Goal: Check status: Check status

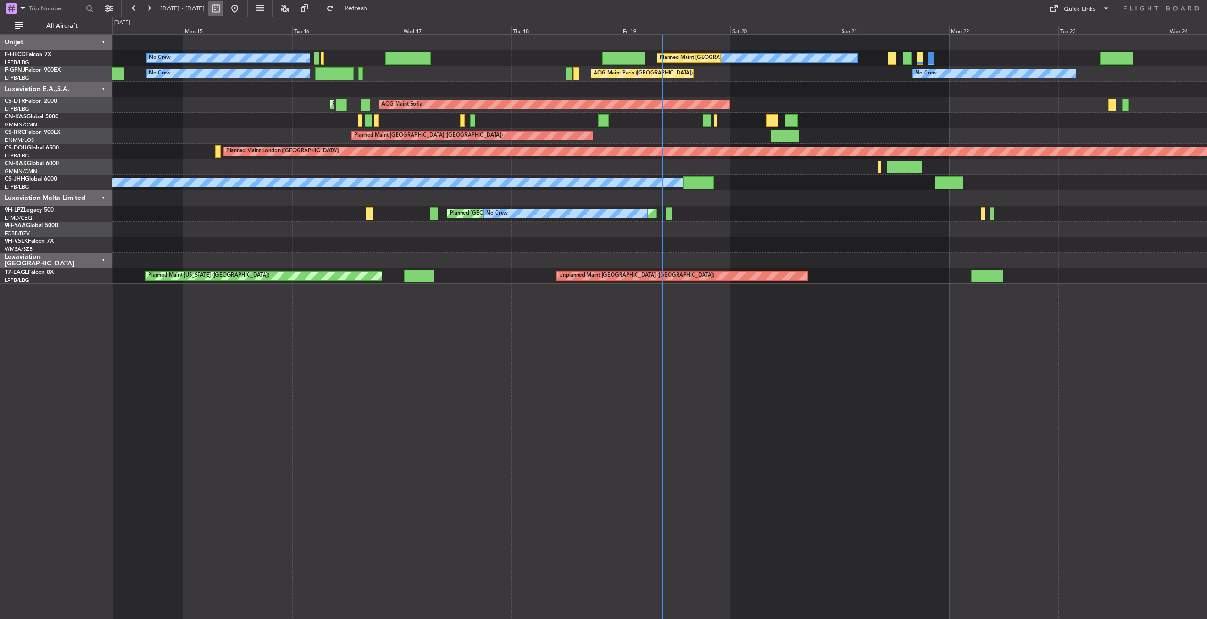
click at [223, 6] on button at bounding box center [215, 8] width 15 height 15
select select "9"
select select "2025"
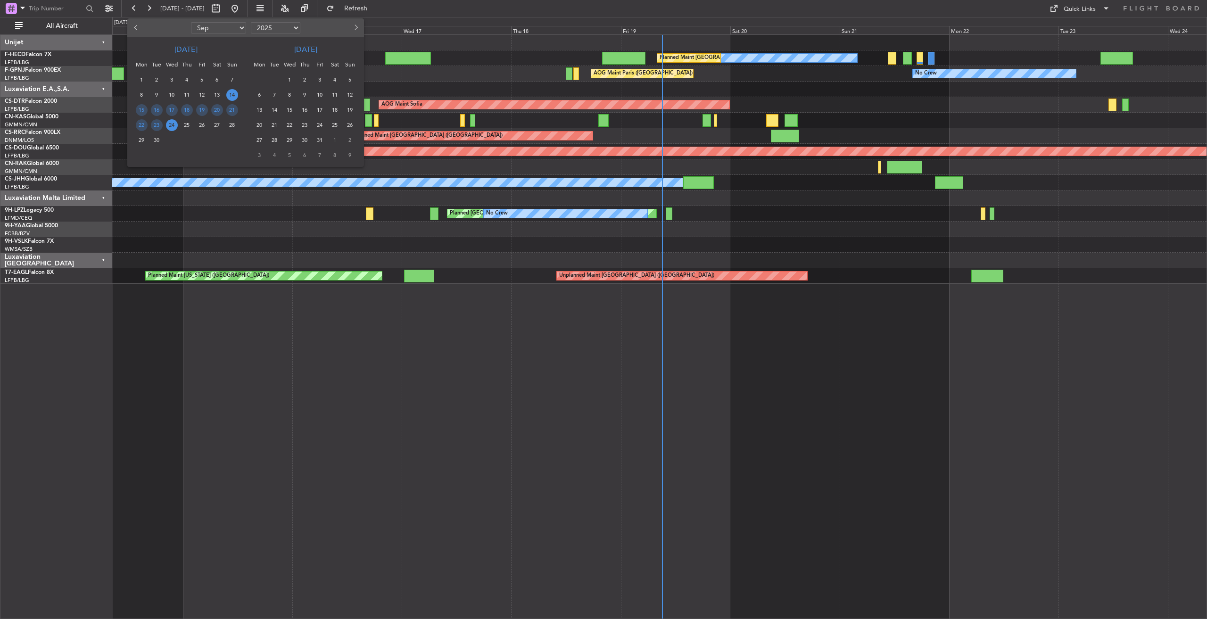
click at [137, 30] on button "Previous month" at bounding box center [136, 27] width 10 height 15
select select "8"
click at [141, 96] on span "4" at bounding box center [142, 95] width 12 height 12
click at [231, 94] on span "10" at bounding box center [232, 95] width 12 height 12
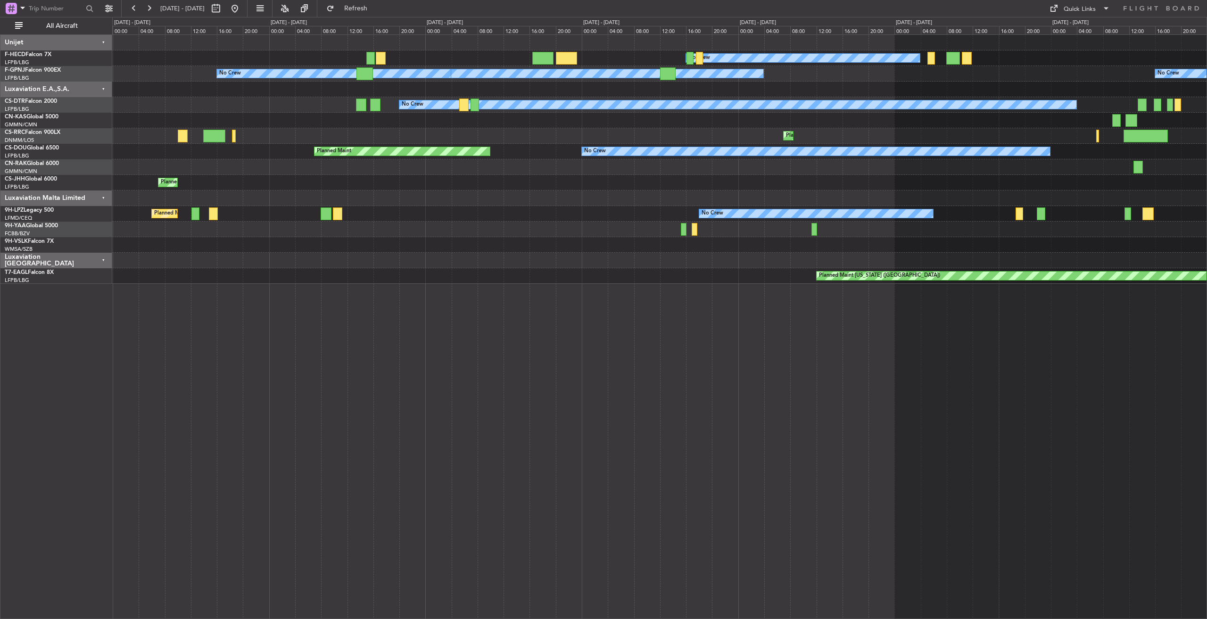
click at [104, 88] on div "Luxaviation E.A.,S.A." at bounding box center [56, 90] width 112 height 16
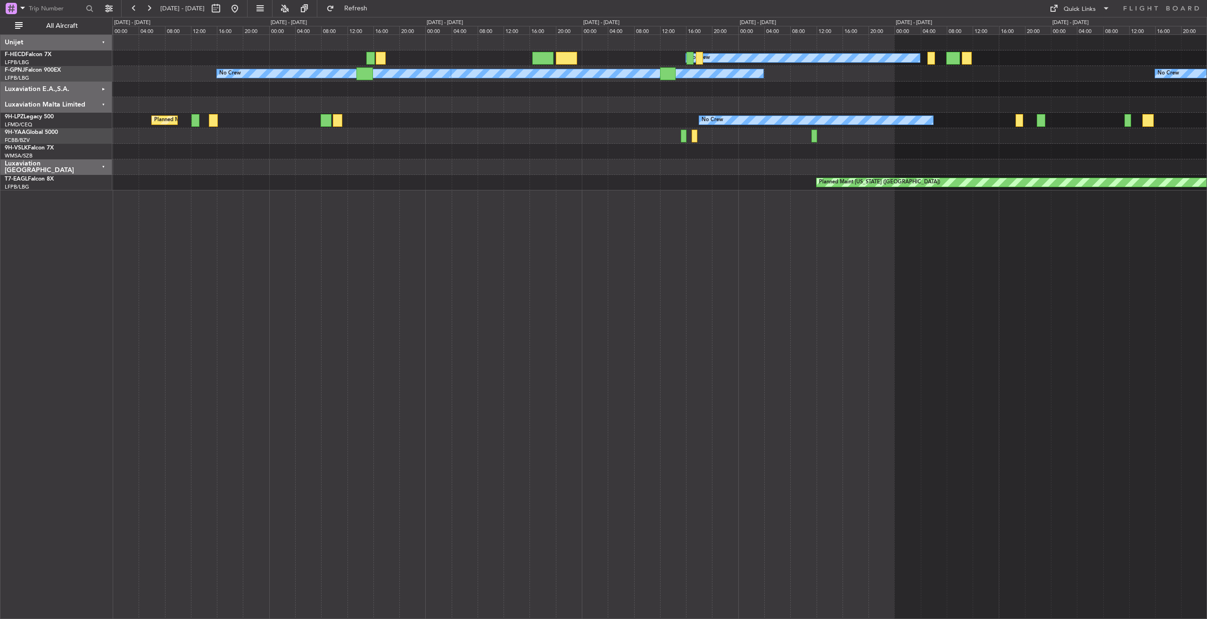
click at [103, 105] on div "Luxaviation Malta Limited" at bounding box center [56, 105] width 112 height 16
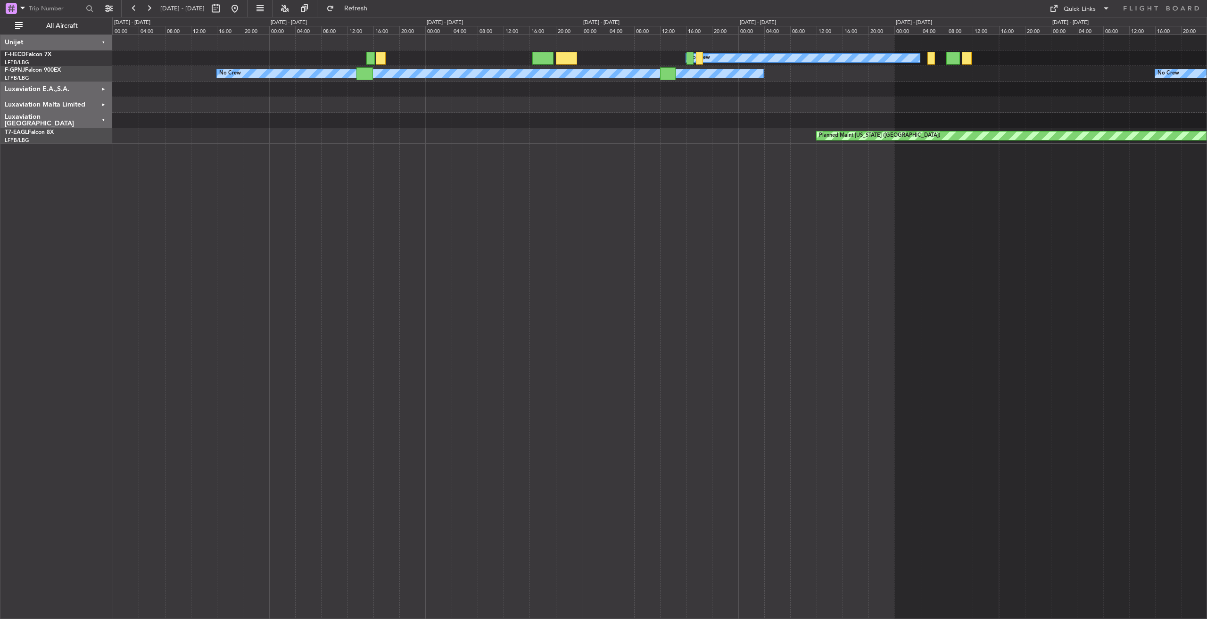
click at [102, 119] on div "Luxaviation [GEOGRAPHIC_DATA]" at bounding box center [56, 121] width 112 height 16
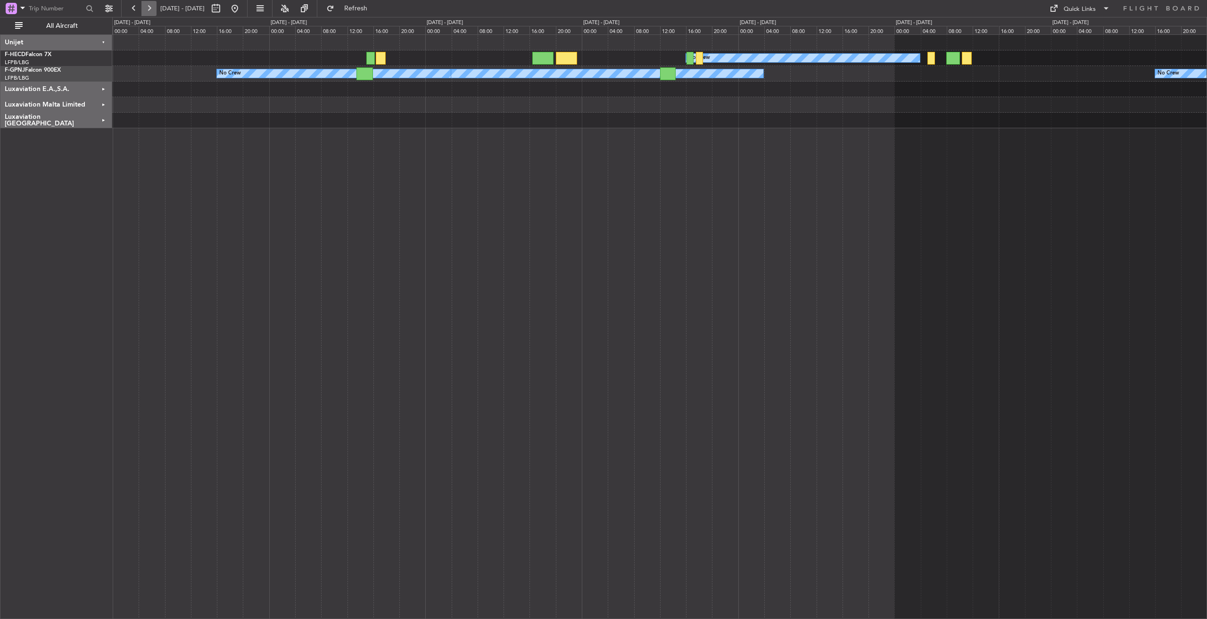
click at [150, 7] on button at bounding box center [148, 8] width 15 height 15
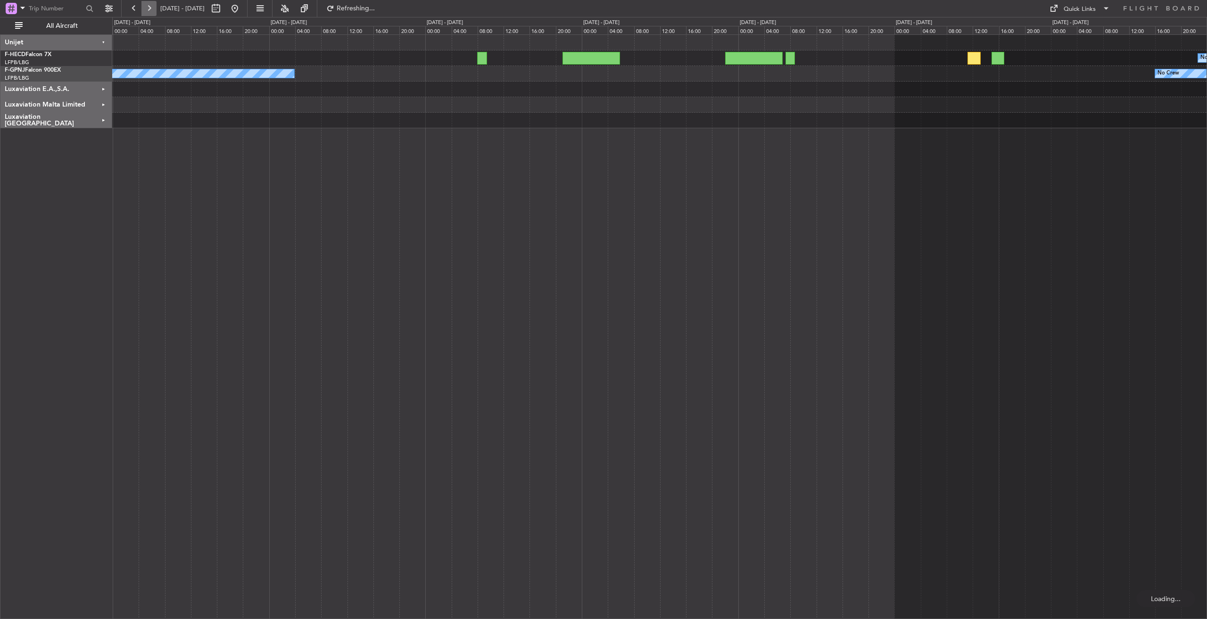
click at [149, 7] on button at bounding box center [148, 8] width 15 height 15
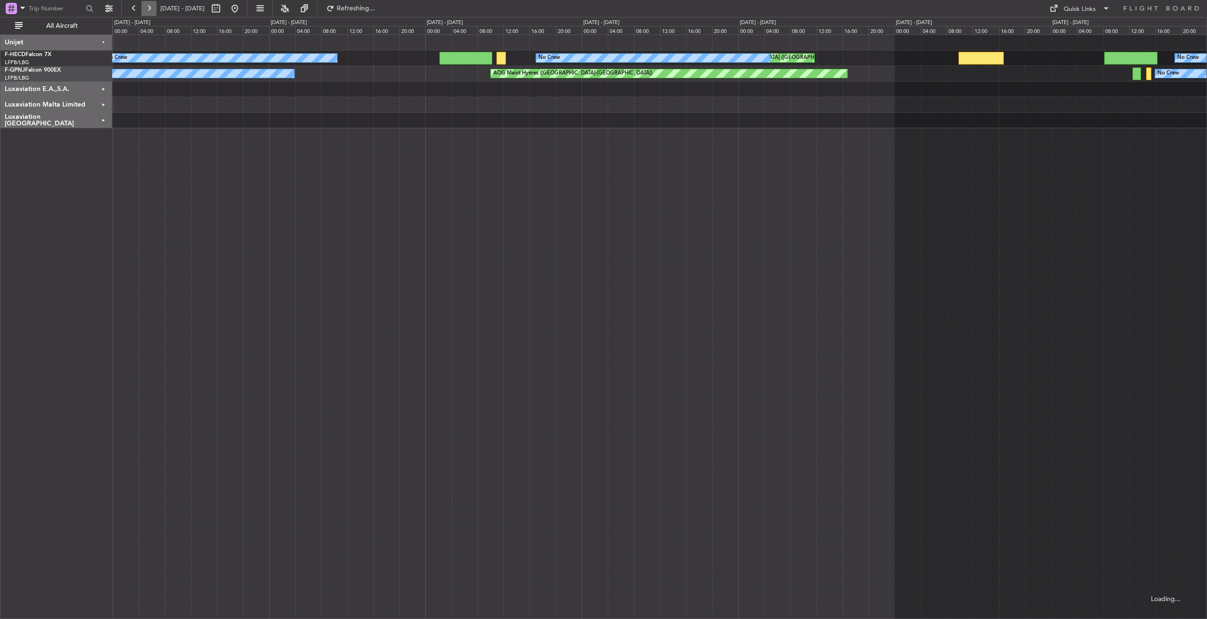
click at [149, 7] on button at bounding box center [148, 8] width 15 height 15
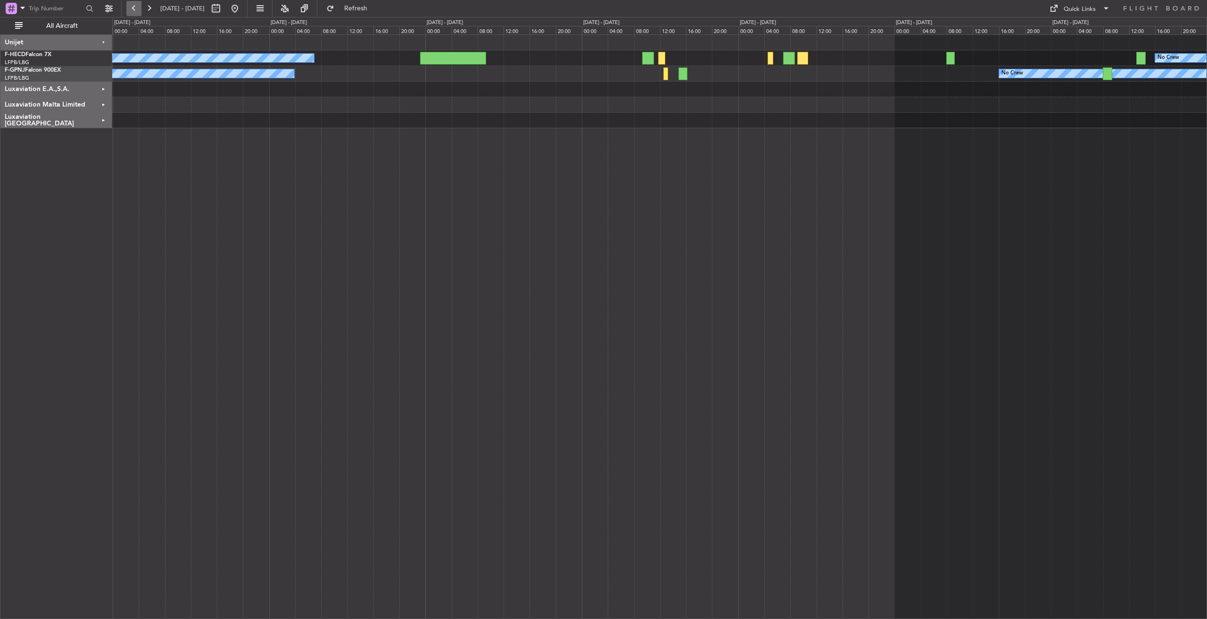
click at [134, 13] on button at bounding box center [133, 8] width 15 height 15
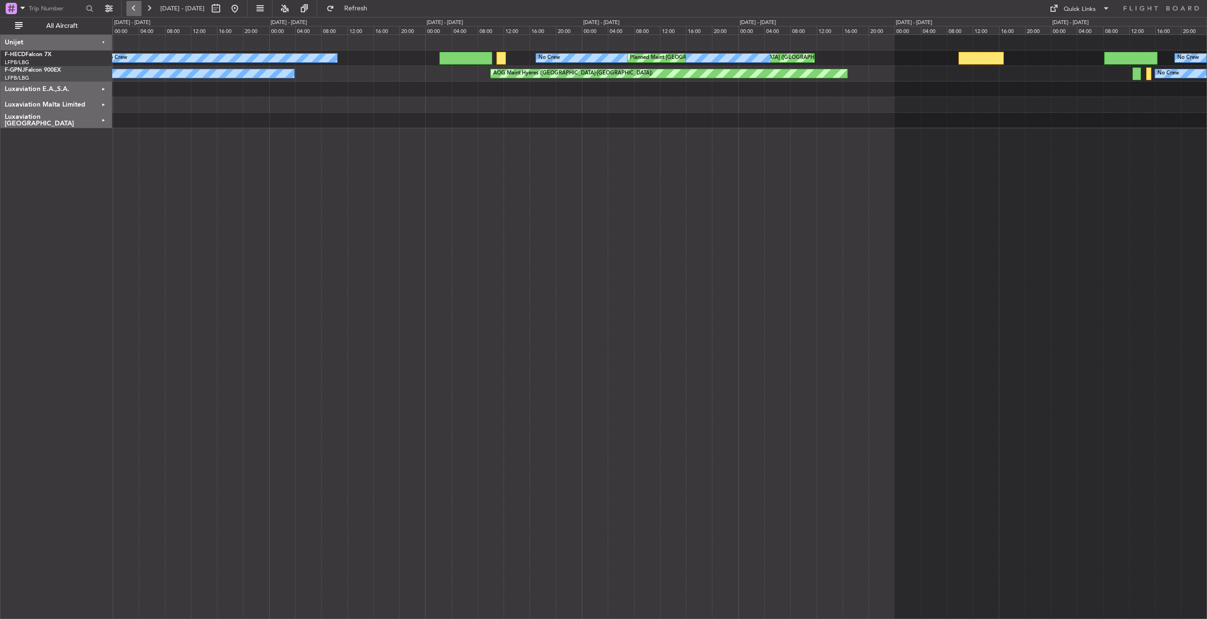
click at [136, 7] on button at bounding box center [133, 8] width 15 height 15
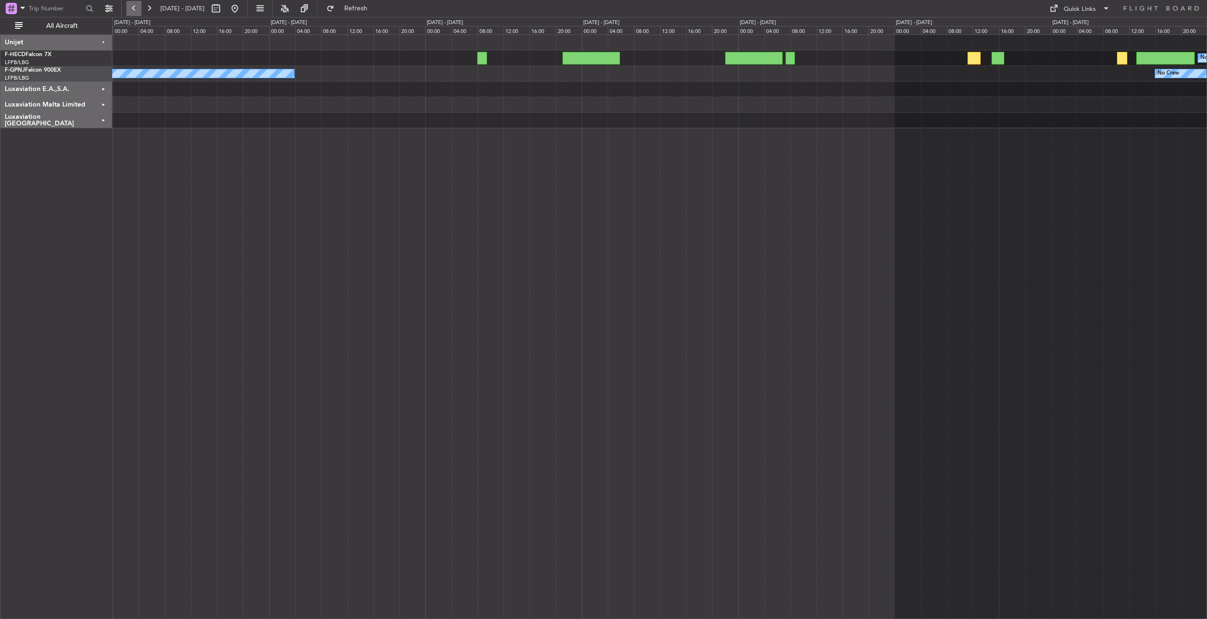
click at [136, 8] on button at bounding box center [133, 8] width 15 height 15
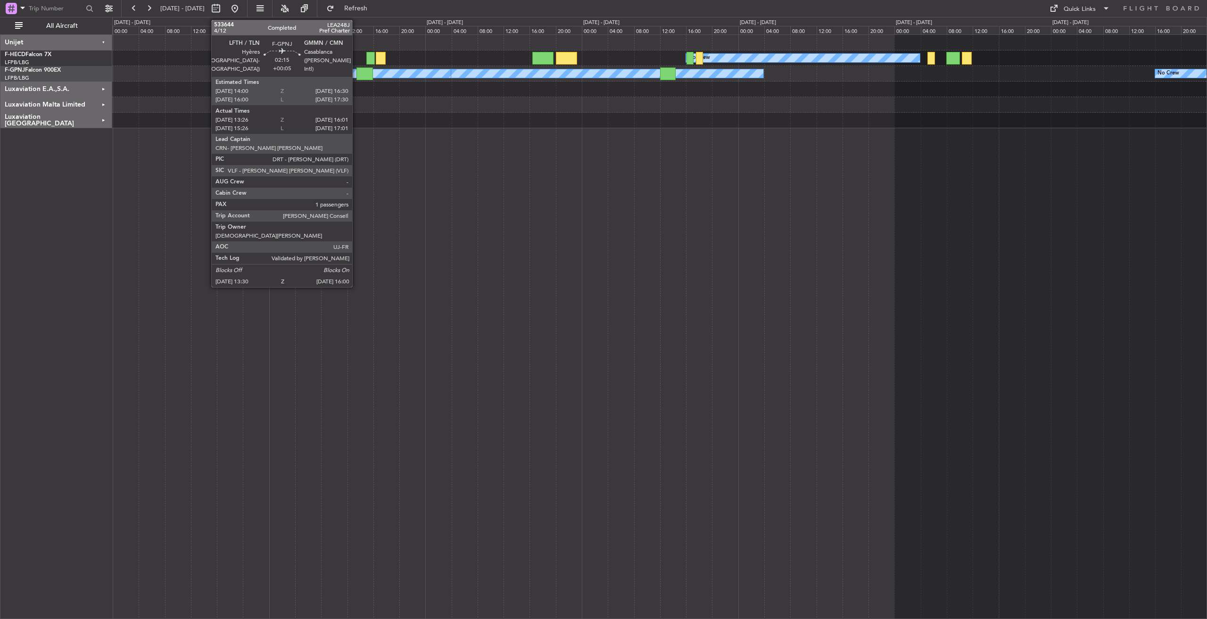
click at [356, 71] on div at bounding box center [364, 73] width 17 height 13
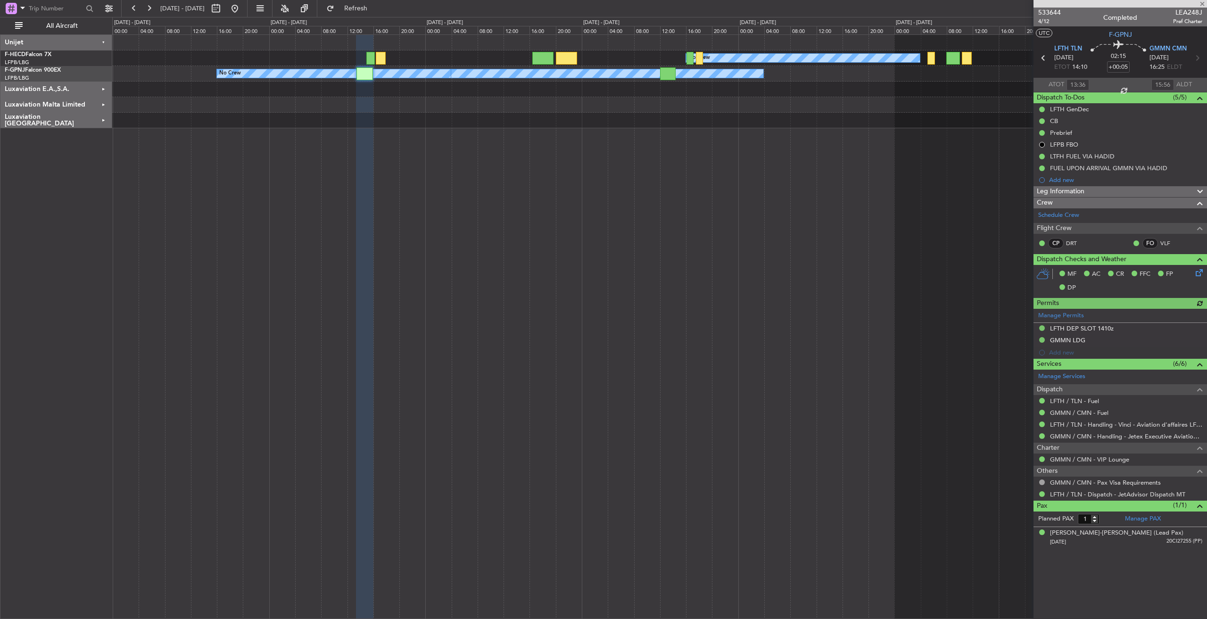
click at [1201, 3] on div at bounding box center [1121, 4] width 174 height 8
click at [1205, 0] on span at bounding box center [1202, 4] width 9 height 8
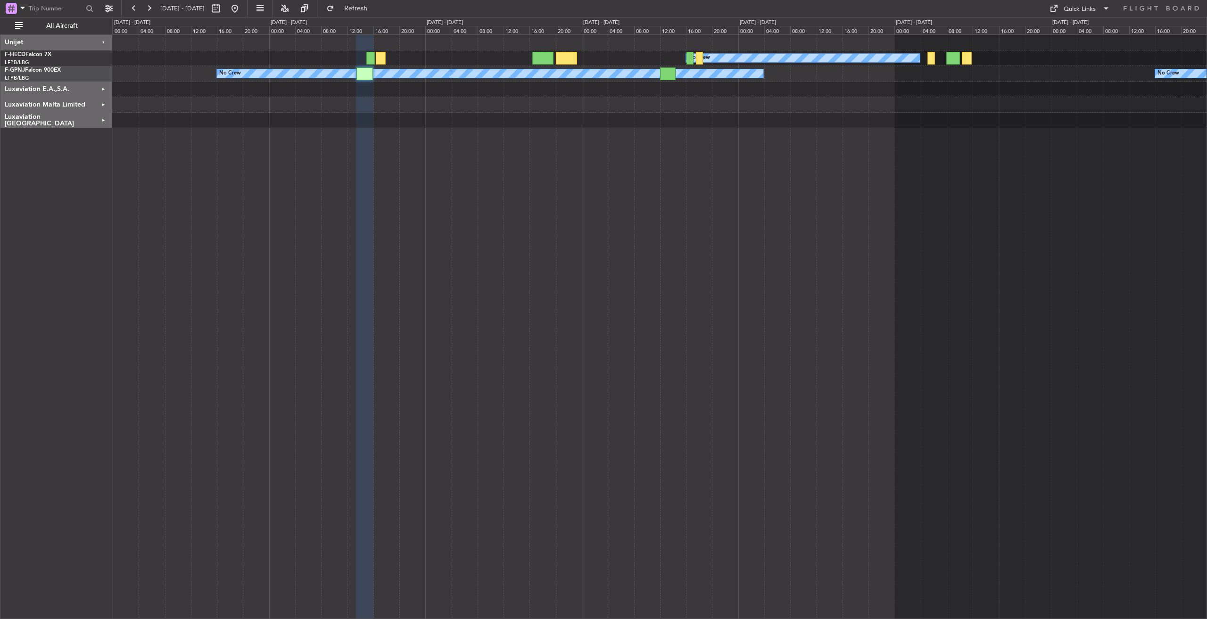
type input "0"
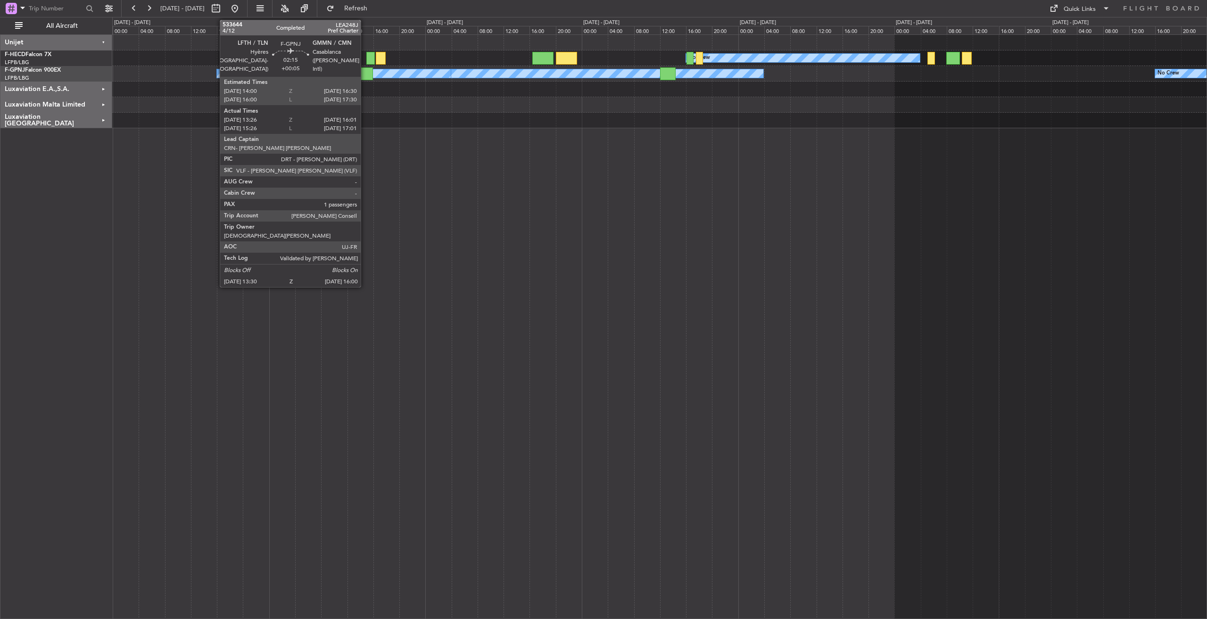
click at [365, 77] on div at bounding box center [364, 73] width 17 height 13
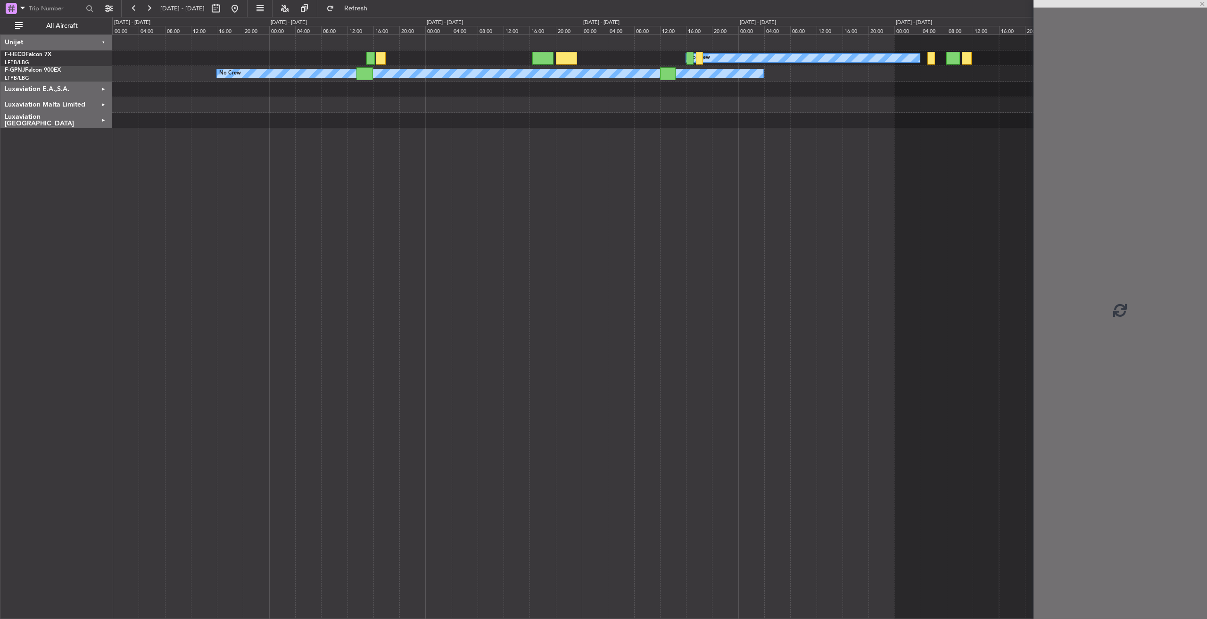
click at [365, 77] on div at bounding box center [364, 73] width 17 height 13
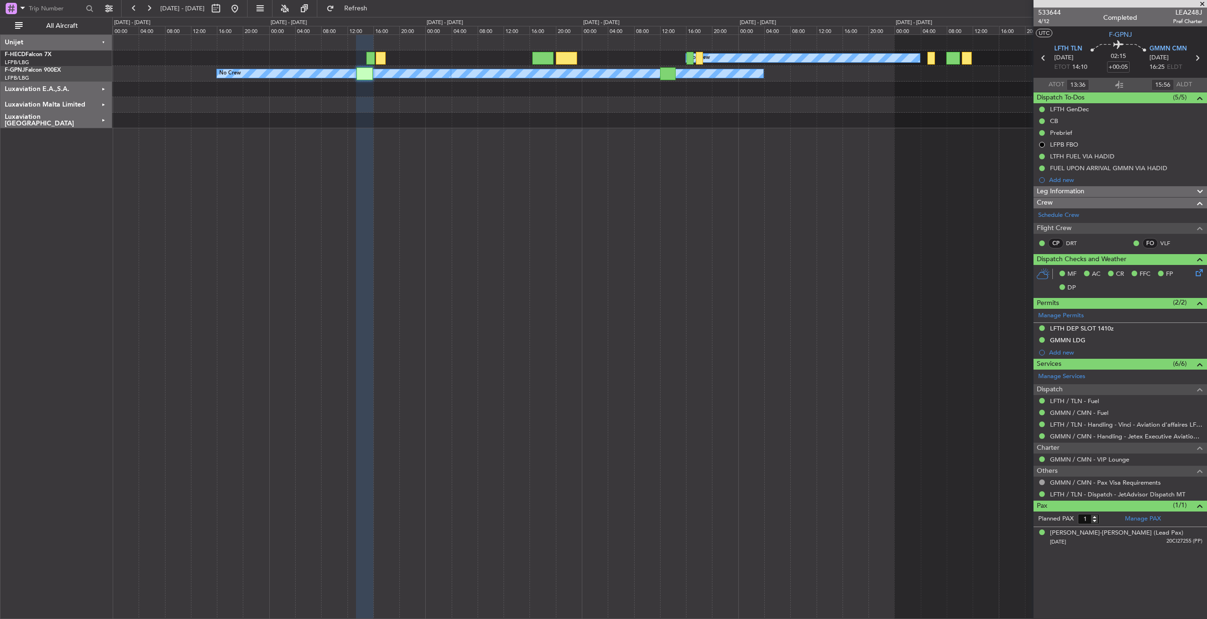
click at [1202, 0] on span at bounding box center [1202, 4] width 9 height 8
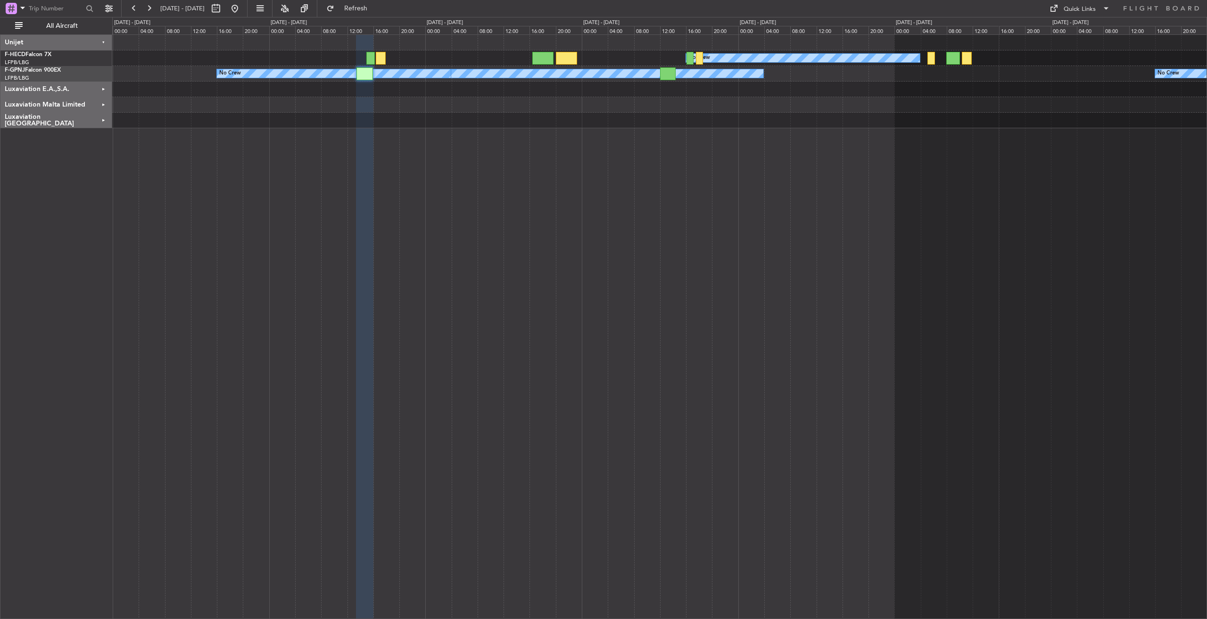
type input "0"
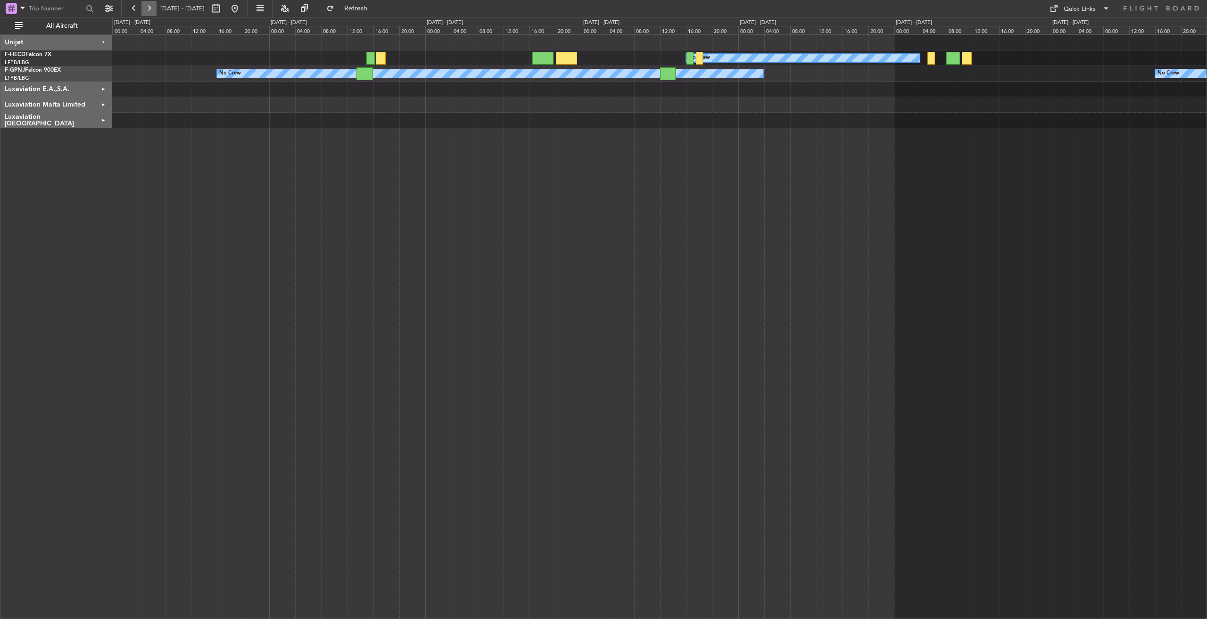
click at [153, 5] on button at bounding box center [148, 8] width 15 height 15
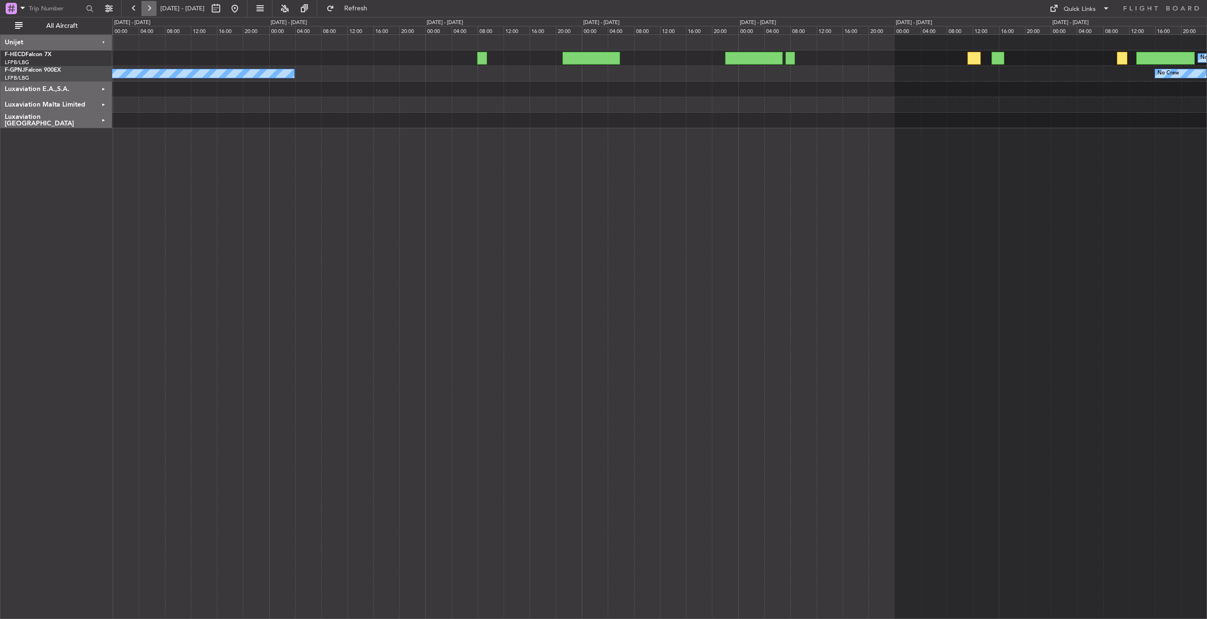
click at [153, 5] on button at bounding box center [148, 8] width 15 height 15
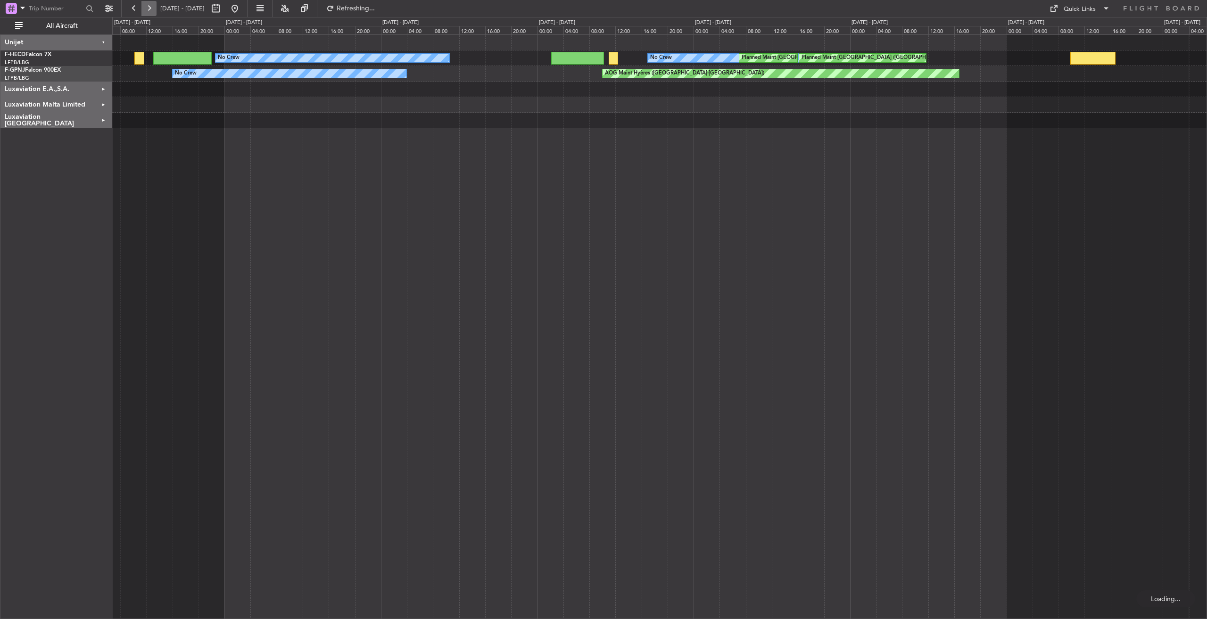
click at [153, 5] on button at bounding box center [148, 8] width 15 height 15
